Goal: Entertainment & Leisure: Consume media (video, audio)

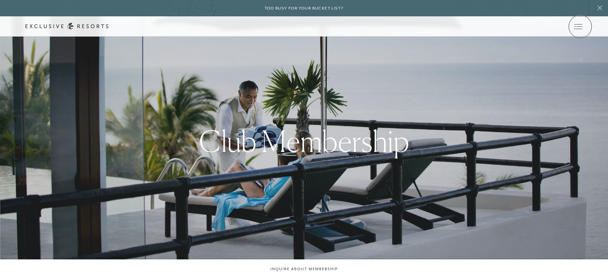
click at [0, 0] on icon at bounding box center [0, 0] width 0 height 0
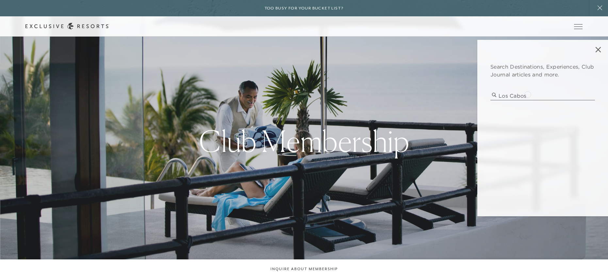
click at [528, 94] on input "los cabos" at bounding box center [543, 96] width 105 height 9
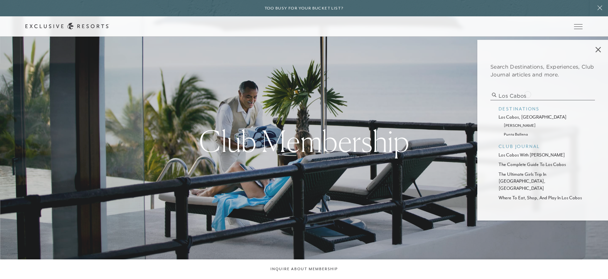
click at [528, 94] on input "los cabos" at bounding box center [543, 96] width 105 height 9
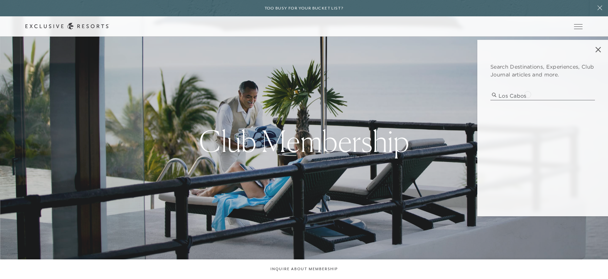
click at [528, 94] on input "los cabos" at bounding box center [543, 96] width 105 height 9
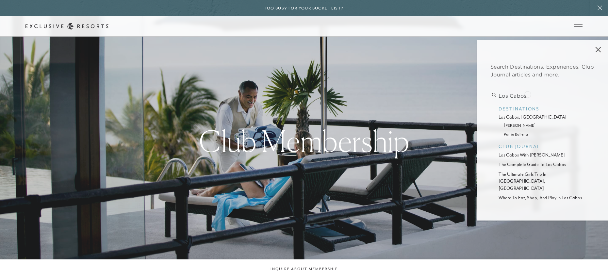
click at [528, 94] on input "los cabos" at bounding box center [543, 96] width 105 height 9
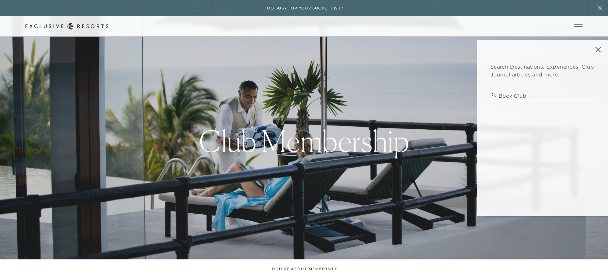
type input "book club"
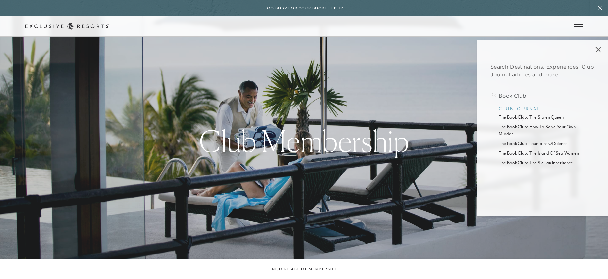
click at [521, 117] on p "the book club: the stolen queen" at bounding box center [543, 117] width 88 height 7
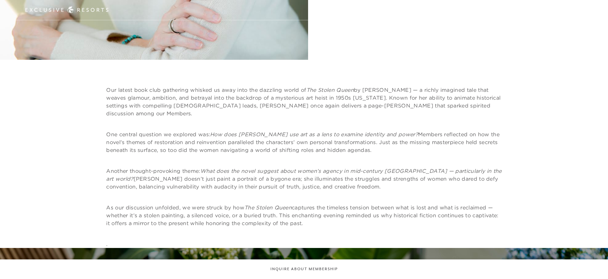
scroll to position [21, 0]
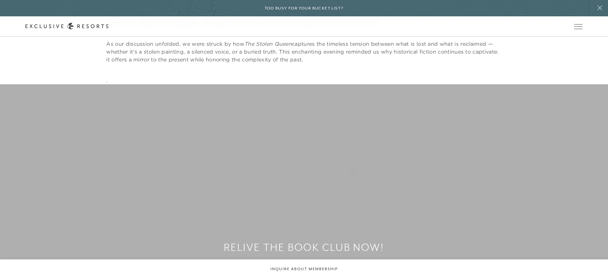
scroll to position [580, 0]
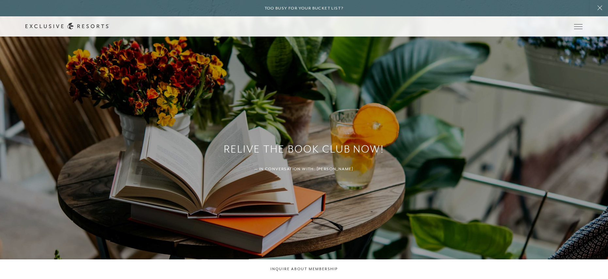
click at [296, 184] on div "Relive The Book Club Now! — In Conversation With: Fiona Davis" at bounding box center [304, 157] width 608 height 342
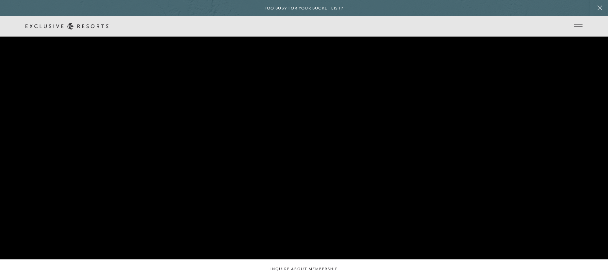
click at [296, 184] on video "Video Player" at bounding box center [304, 125] width 608 height 279
